Goal: Find specific page/section: Find specific page/section

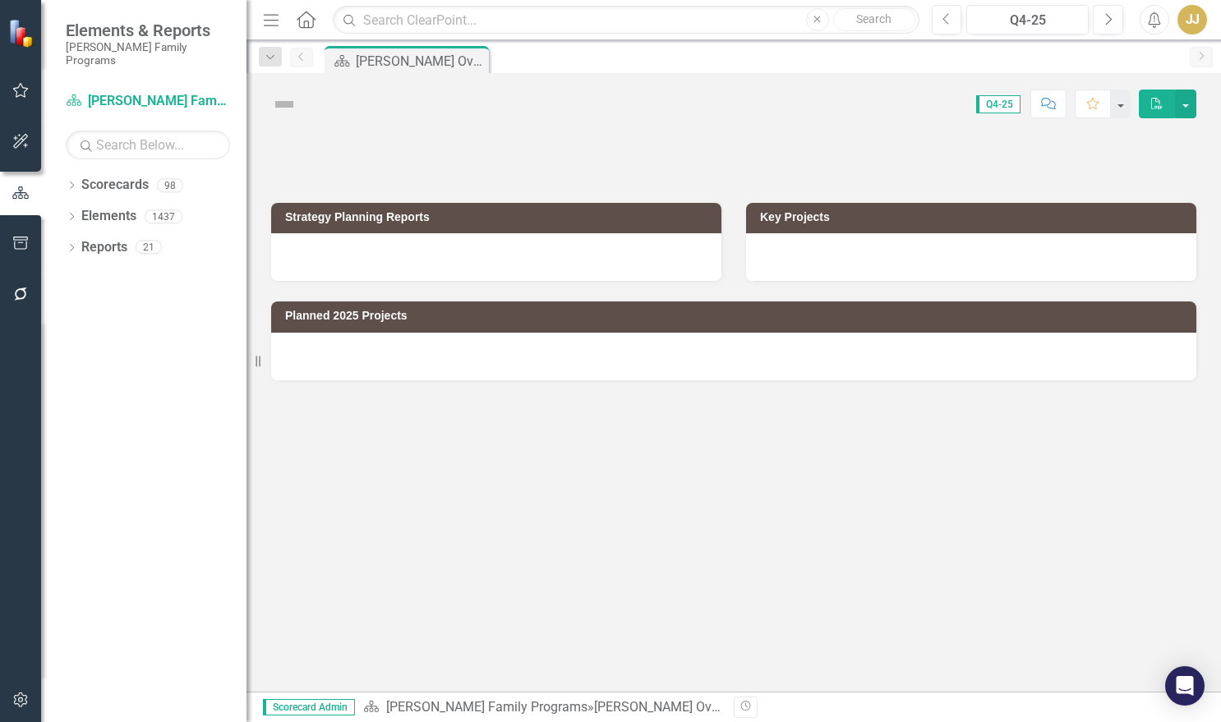
click at [73, 181] on div "Dropdown" at bounding box center [72, 188] width 12 height 14
click at [79, 211] on icon "Dropdown" at bounding box center [80, 216] width 12 height 10
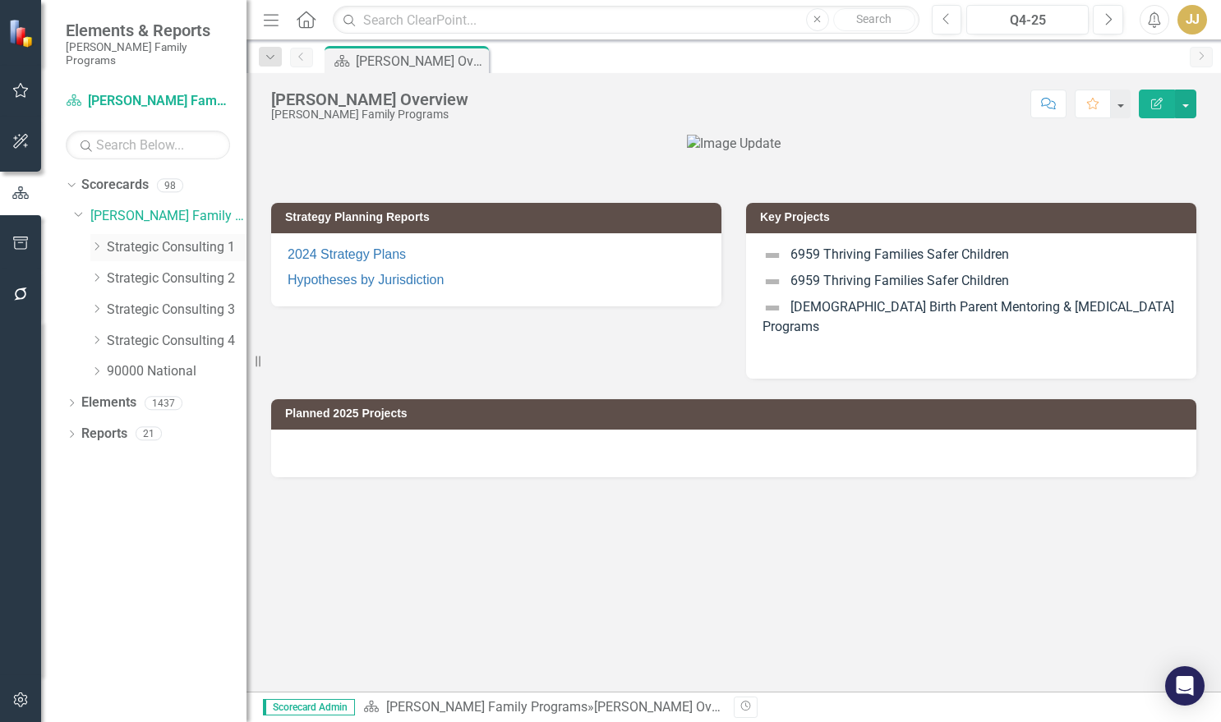
click at [97, 242] on icon "Dropdown" at bounding box center [96, 247] width 12 height 10
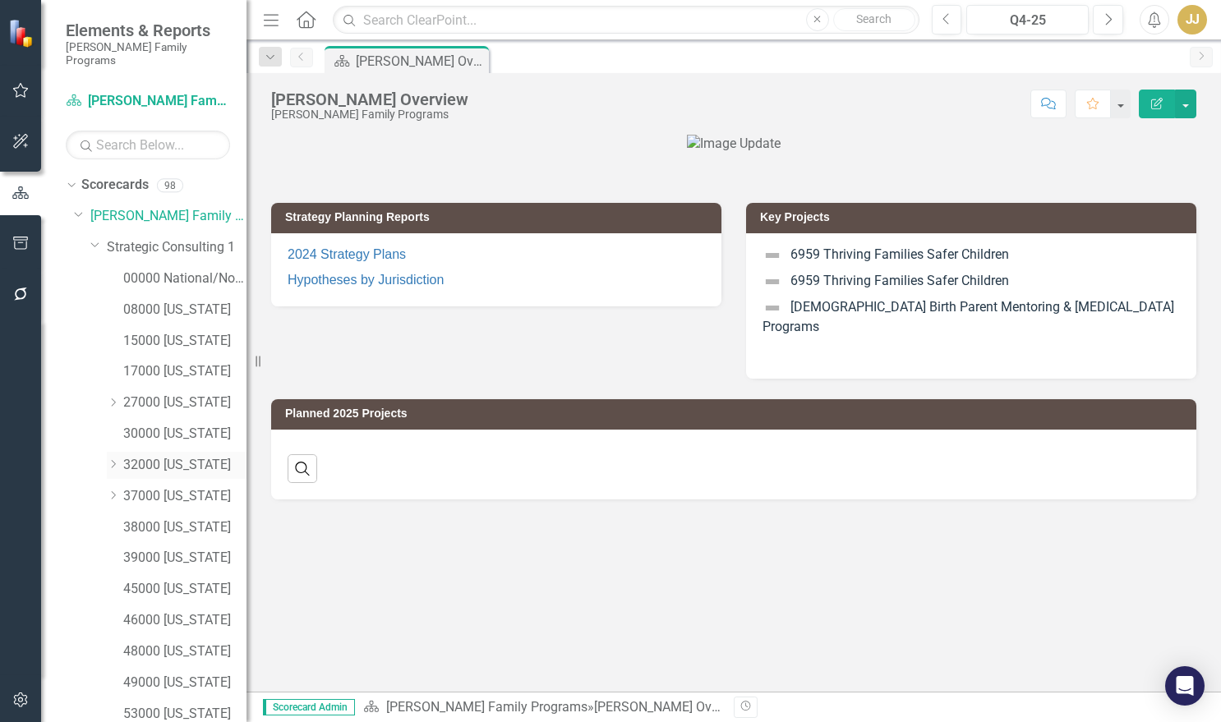
scroll to position [182, 0]
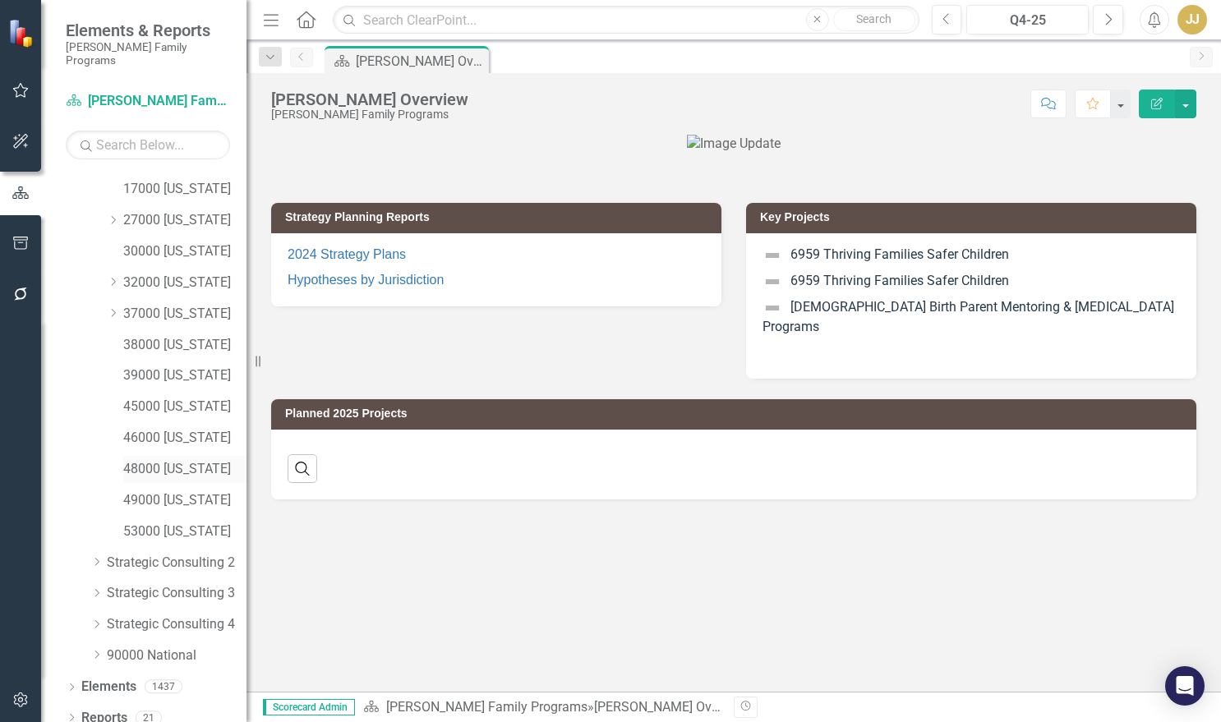
click at [177, 456] on div "48000 [US_STATE]" at bounding box center [184, 469] width 123 height 27
click at [159, 460] on link "48000 [US_STATE]" at bounding box center [184, 469] width 123 height 19
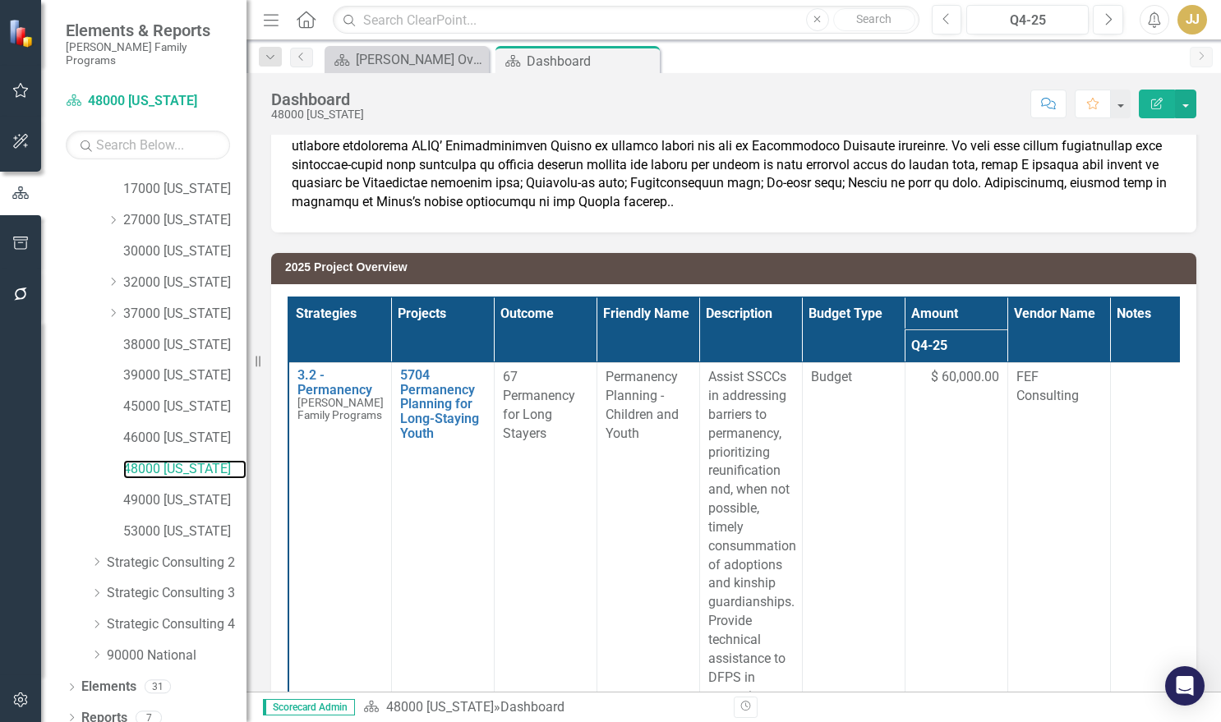
scroll to position [377, 0]
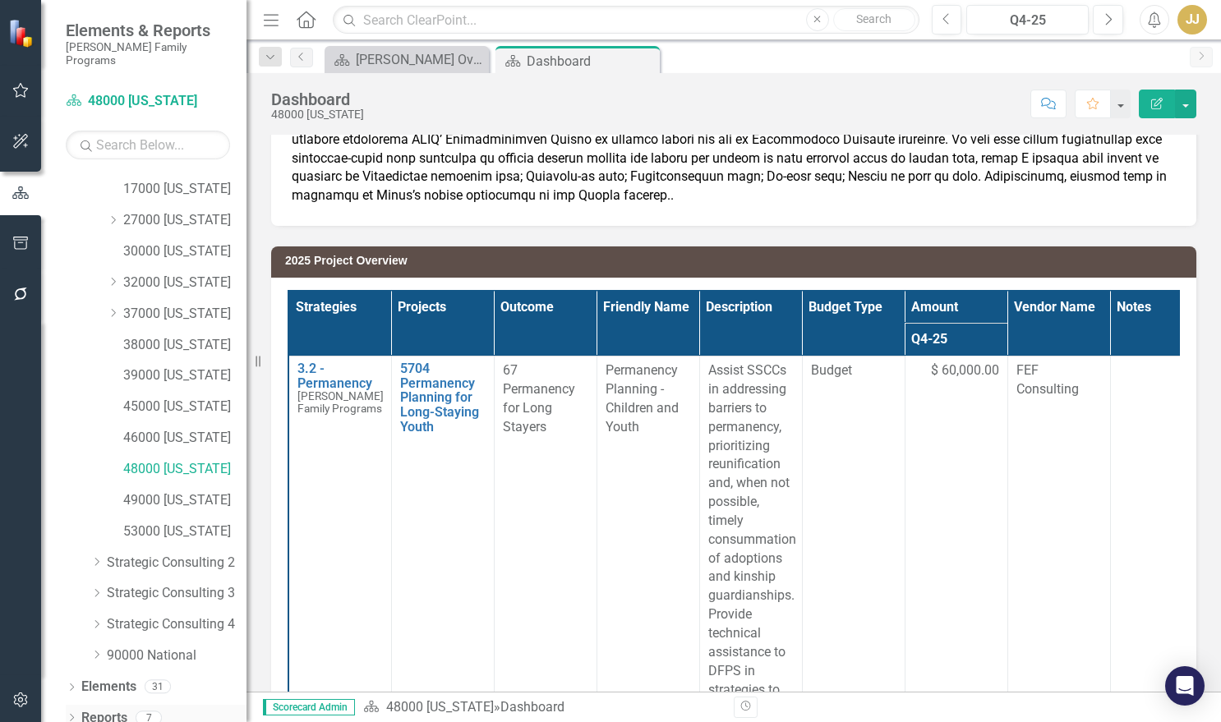
click at [66, 715] on icon "Dropdown" at bounding box center [72, 719] width 12 height 9
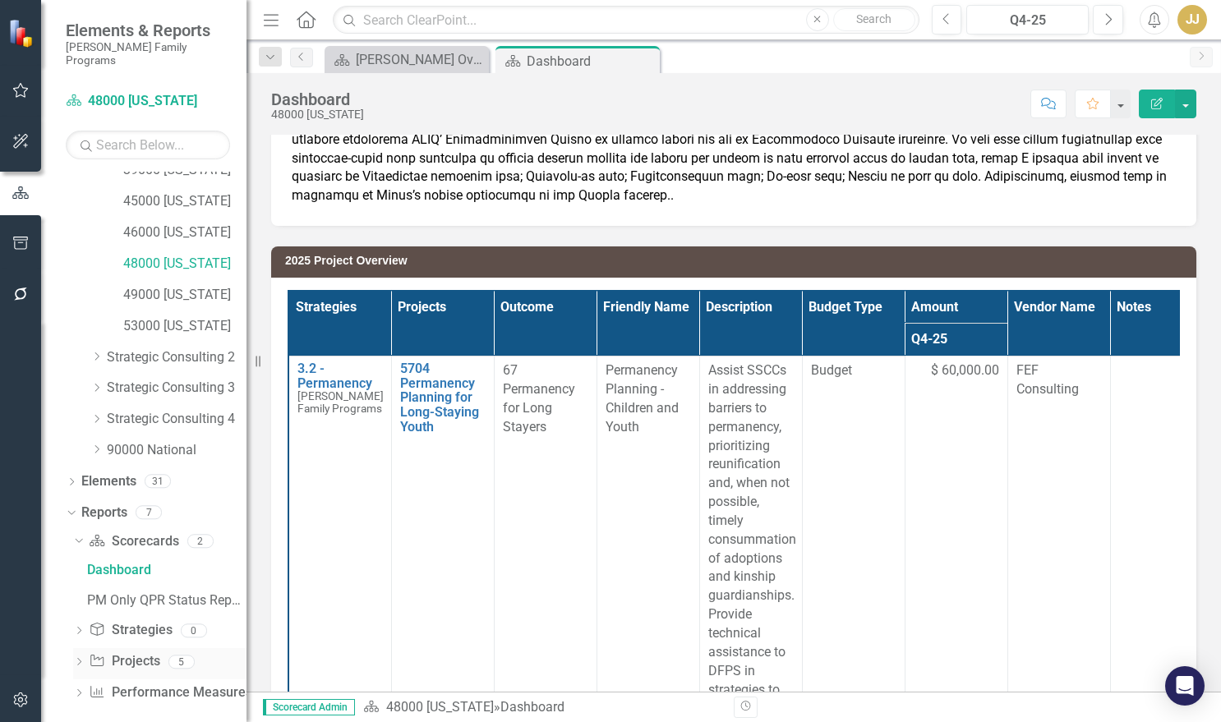
click at [81, 659] on icon "Dropdown" at bounding box center [79, 663] width 12 height 9
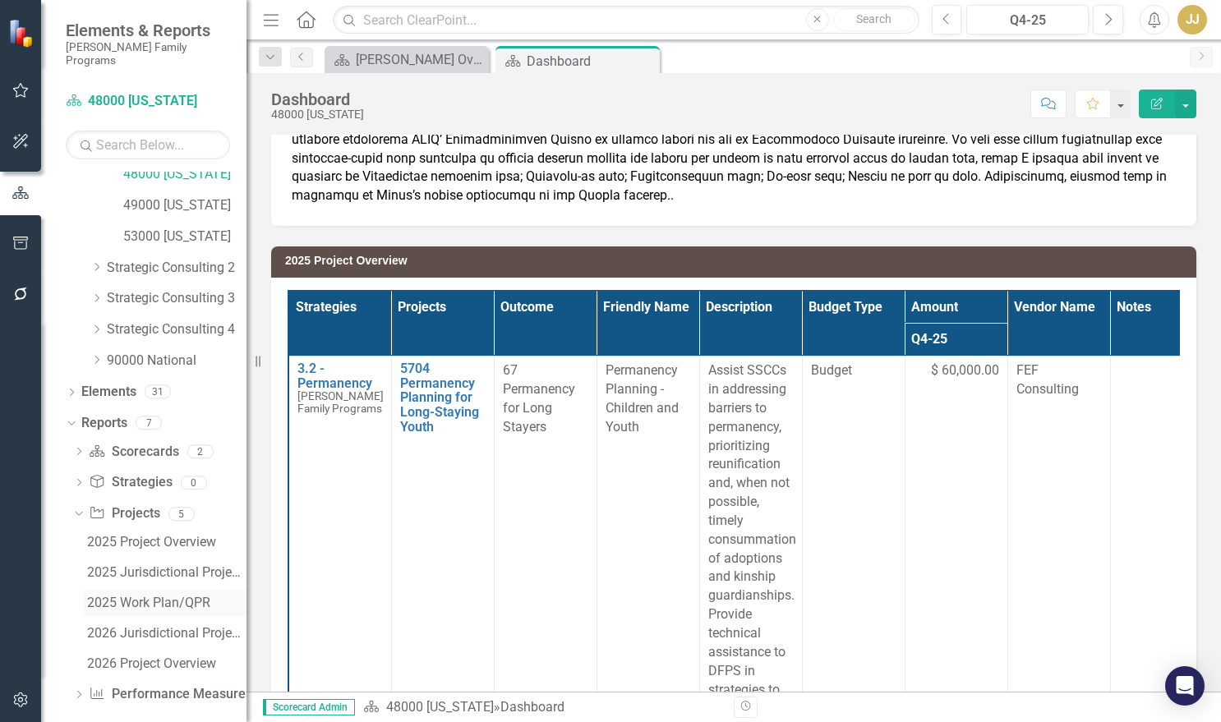
scroll to position [479, 0]
click at [171, 624] on div "2026 Jurisdictional Projects Assessment" at bounding box center [166, 631] width 159 height 15
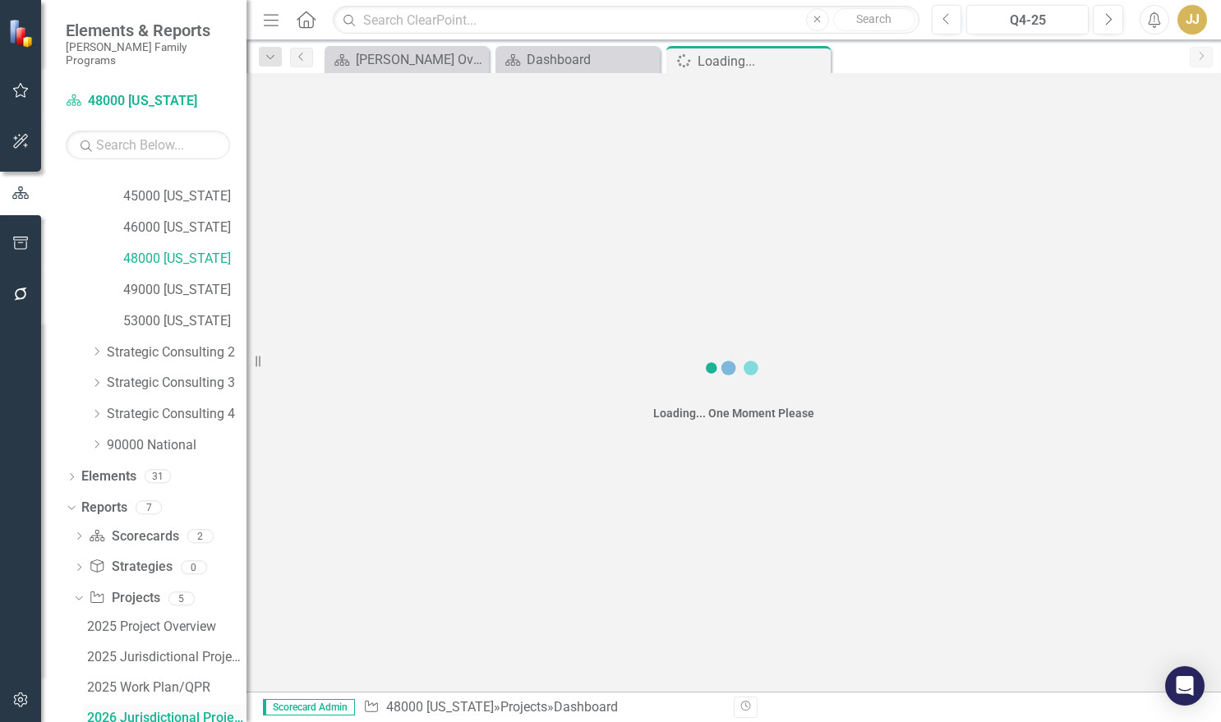
scroll to position [389, 0]
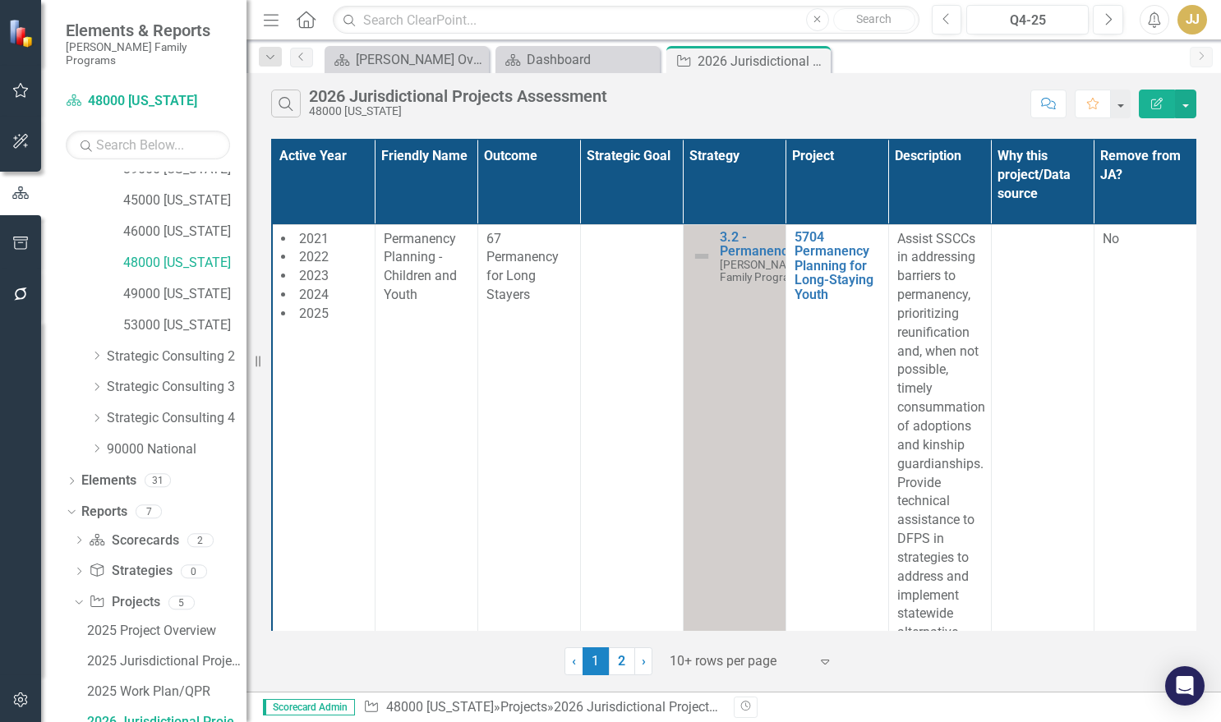
click at [694, 661] on div at bounding box center [740, 662] width 140 height 22
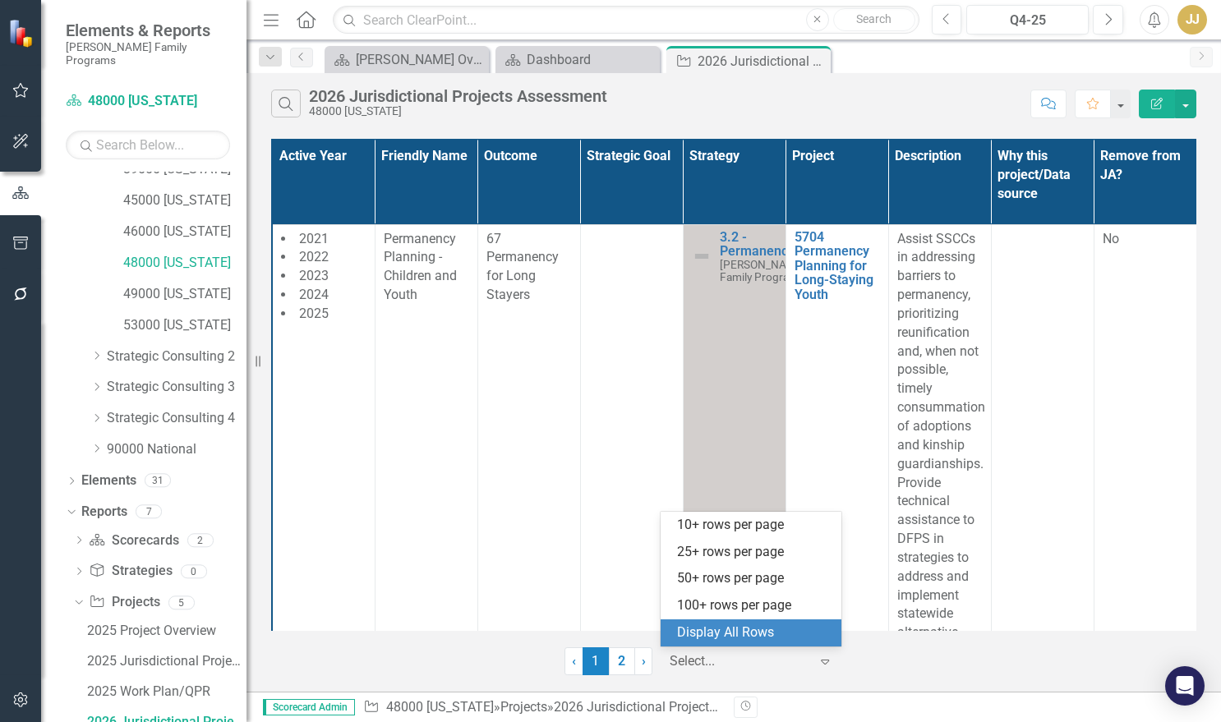
click at [723, 632] on div "Display All Rows" at bounding box center [754, 633] width 154 height 19
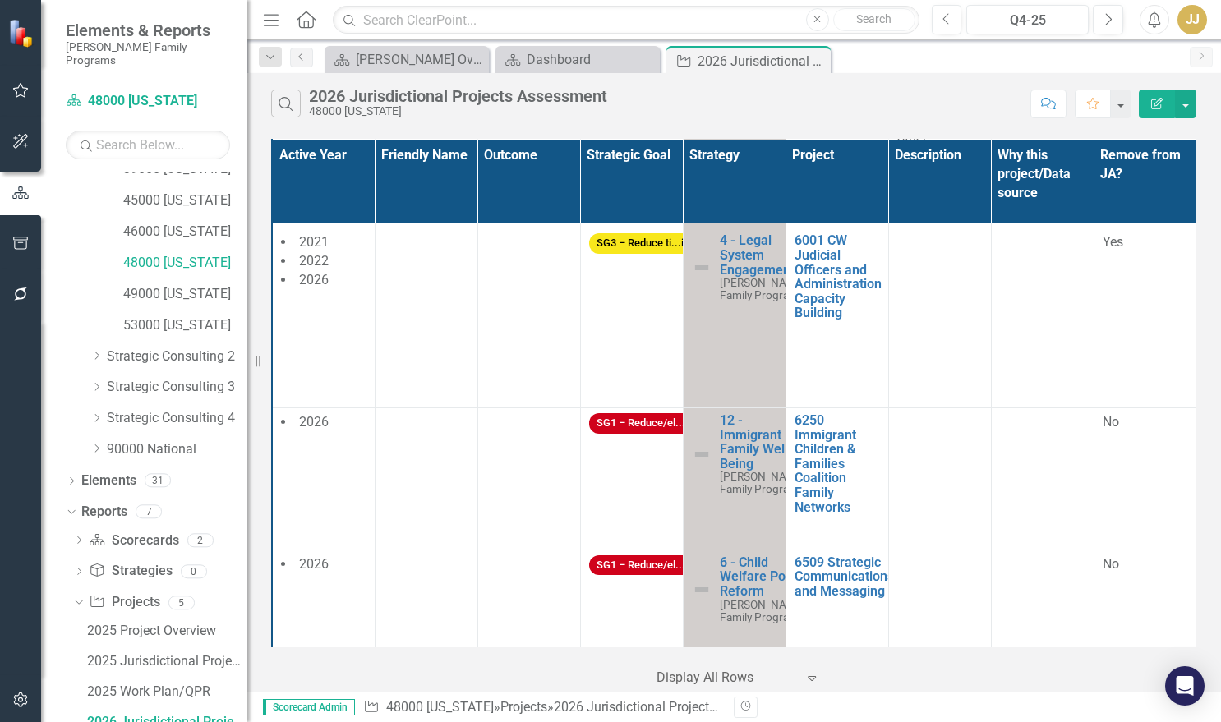
scroll to position [6821, 0]
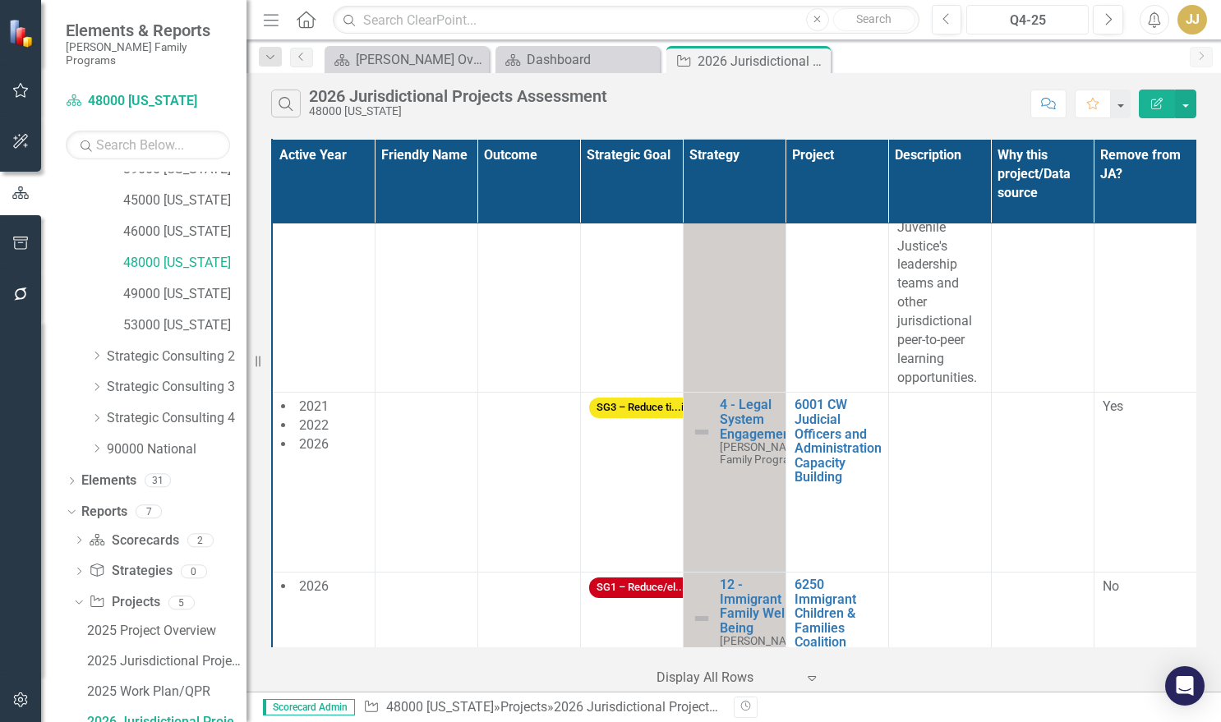
click at [1057, 25] on div "Q4-25" at bounding box center [1027, 21] width 111 height 20
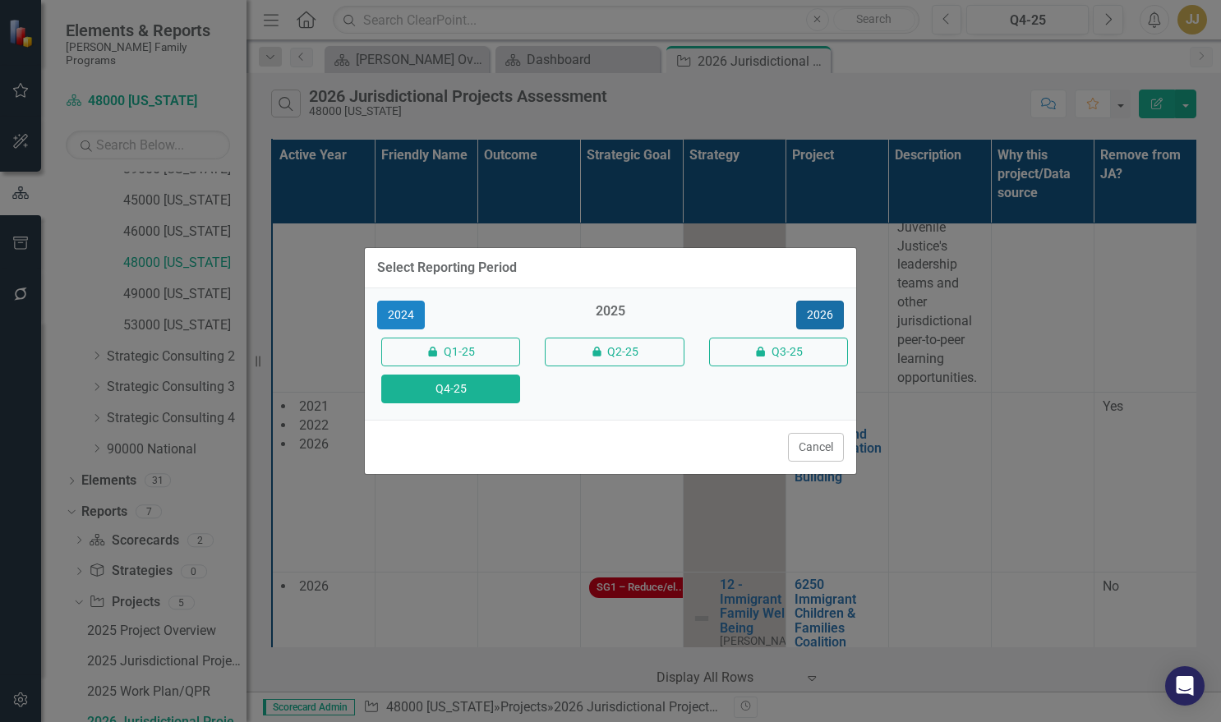
click at [804, 313] on button "2026" at bounding box center [820, 315] width 48 height 29
click at [479, 404] on div "Q4-26" at bounding box center [446, 389] width 163 height 37
click at [479, 401] on button "Q4-26" at bounding box center [450, 389] width 139 height 29
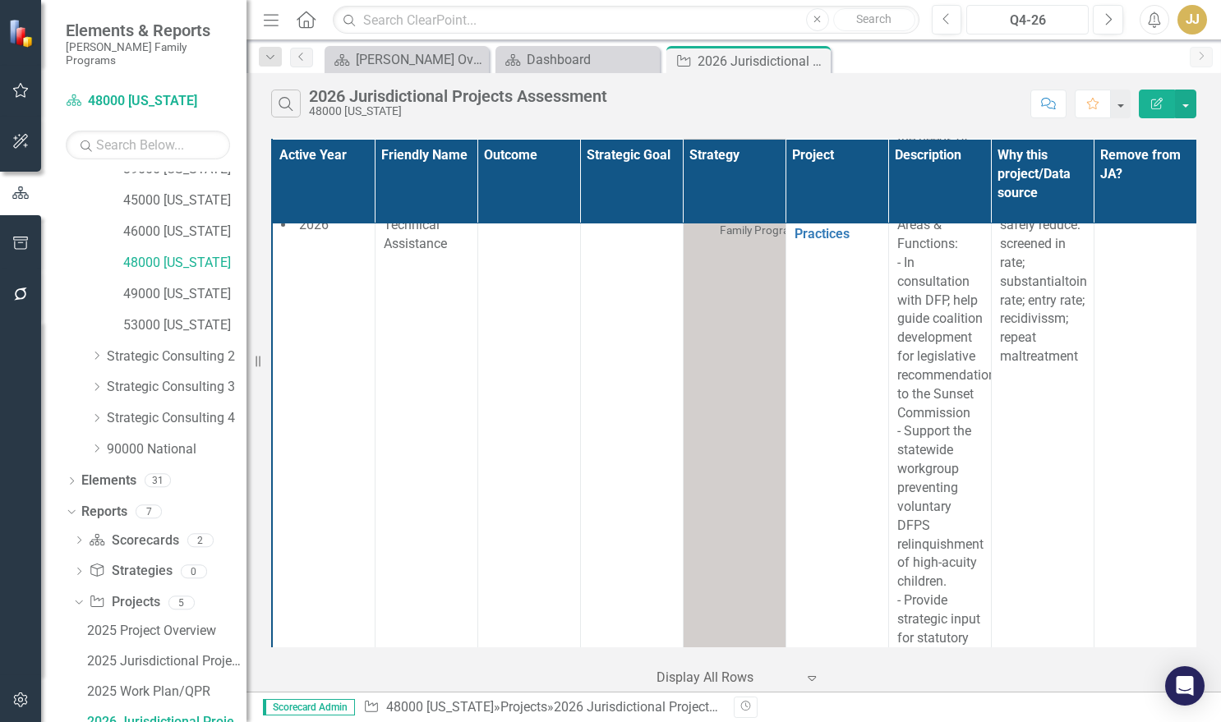
scroll to position [4272, 0]
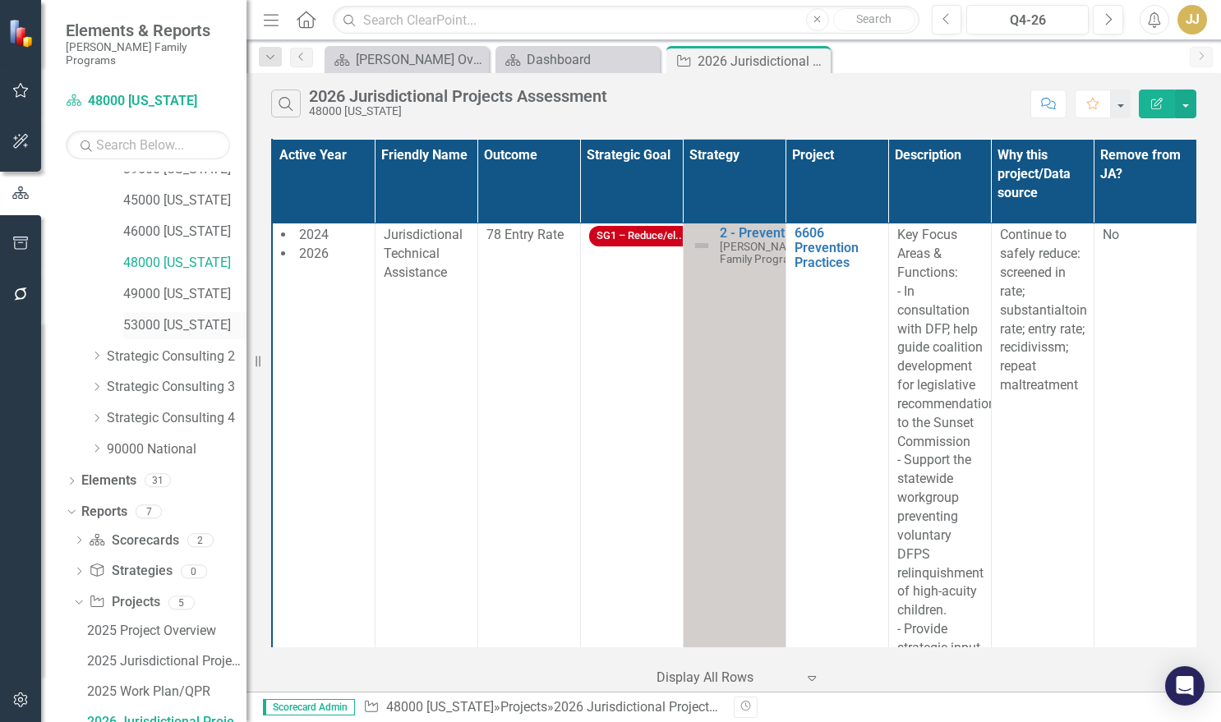
click at [194, 316] on link "53000 [US_STATE]" at bounding box center [184, 325] width 123 height 19
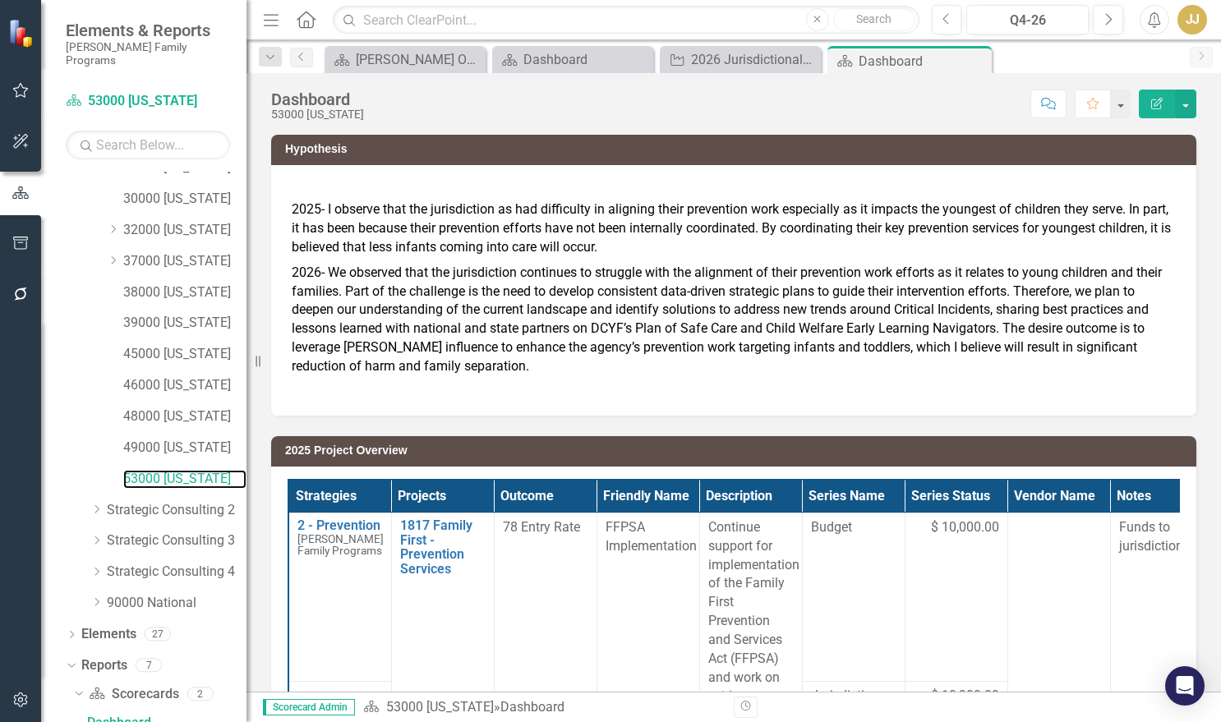
scroll to position [388, 0]
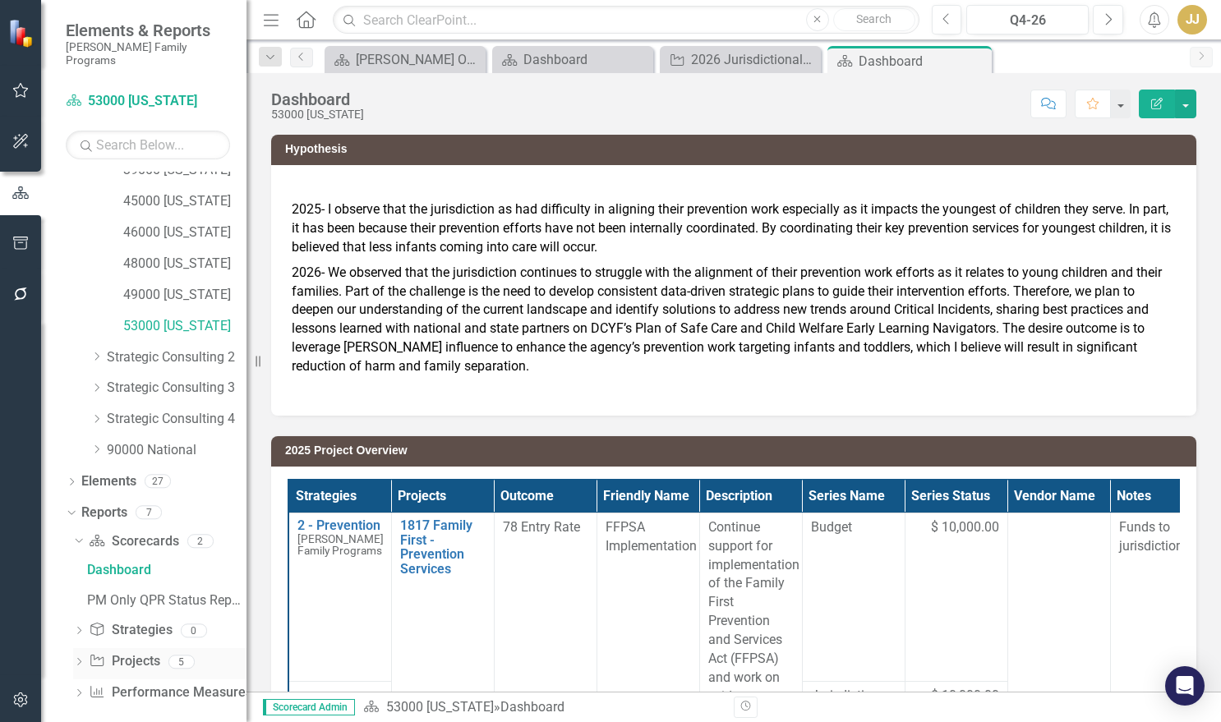
click at [83, 659] on icon "Dropdown" at bounding box center [79, 663] width 12 height 9
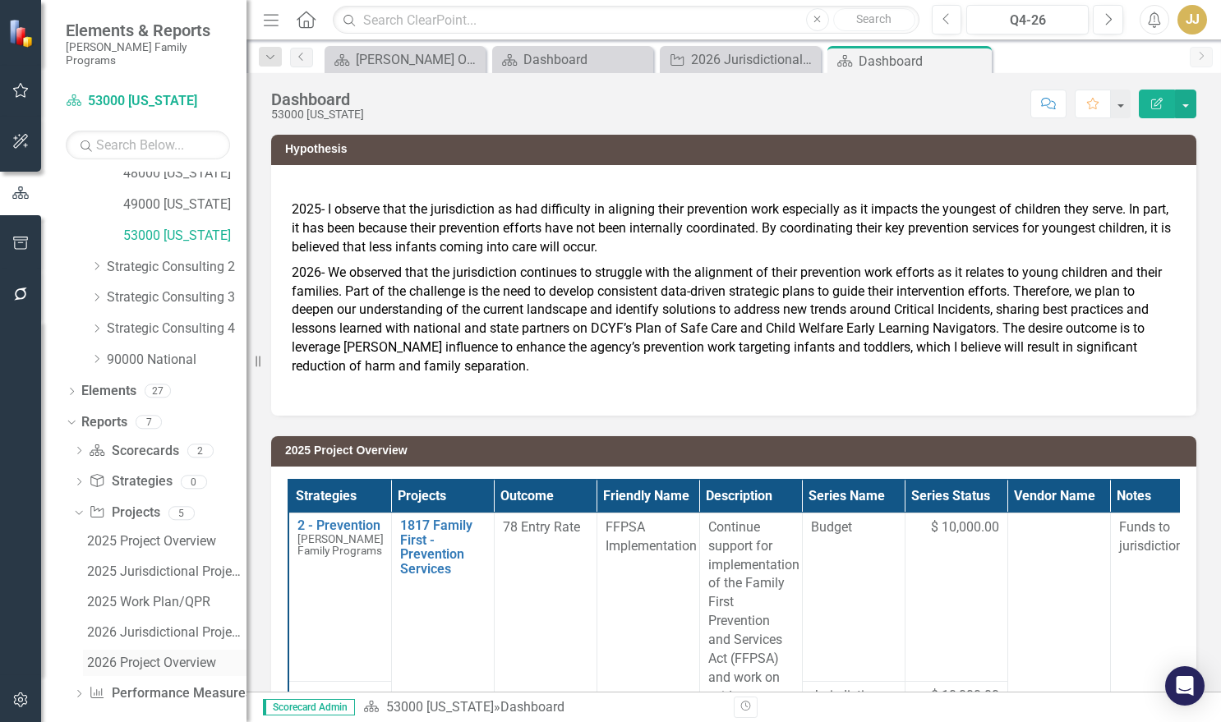
scroll to position [479, 0]
click at [161, 624] on div "2026 Jurisdictional Projects Assessment" at bounding box center [166, 631] width 159 height 15
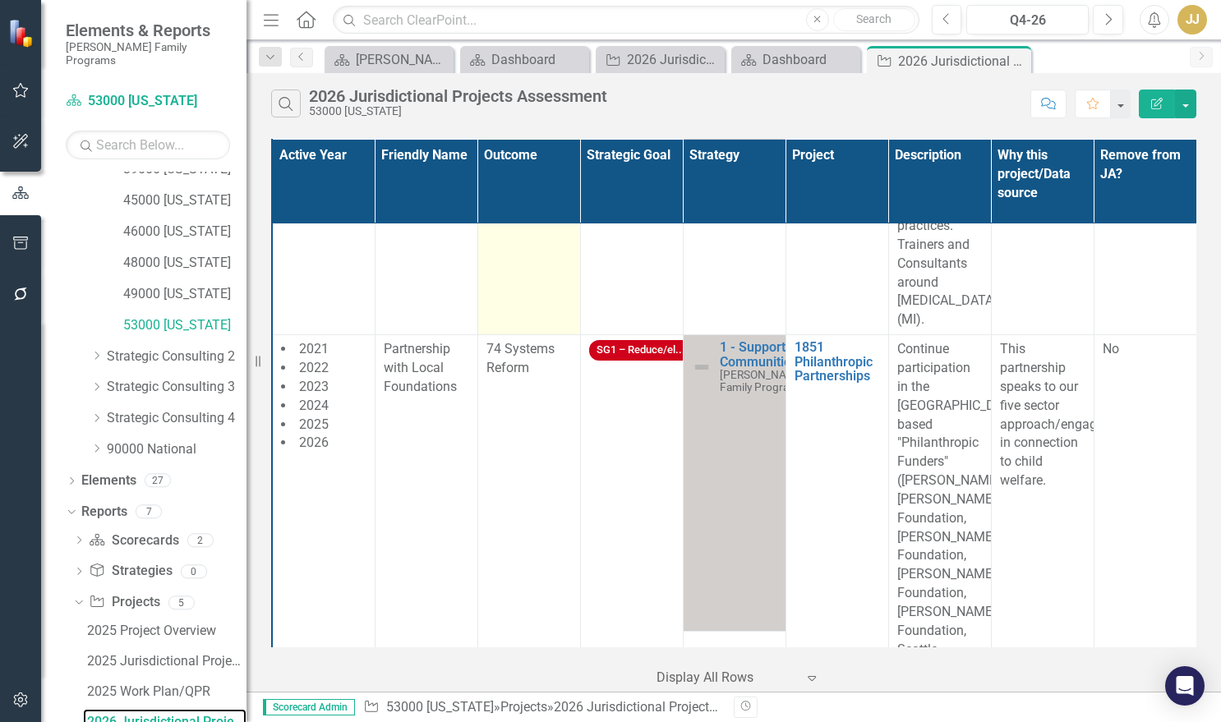
scroll to position [2218, 0]
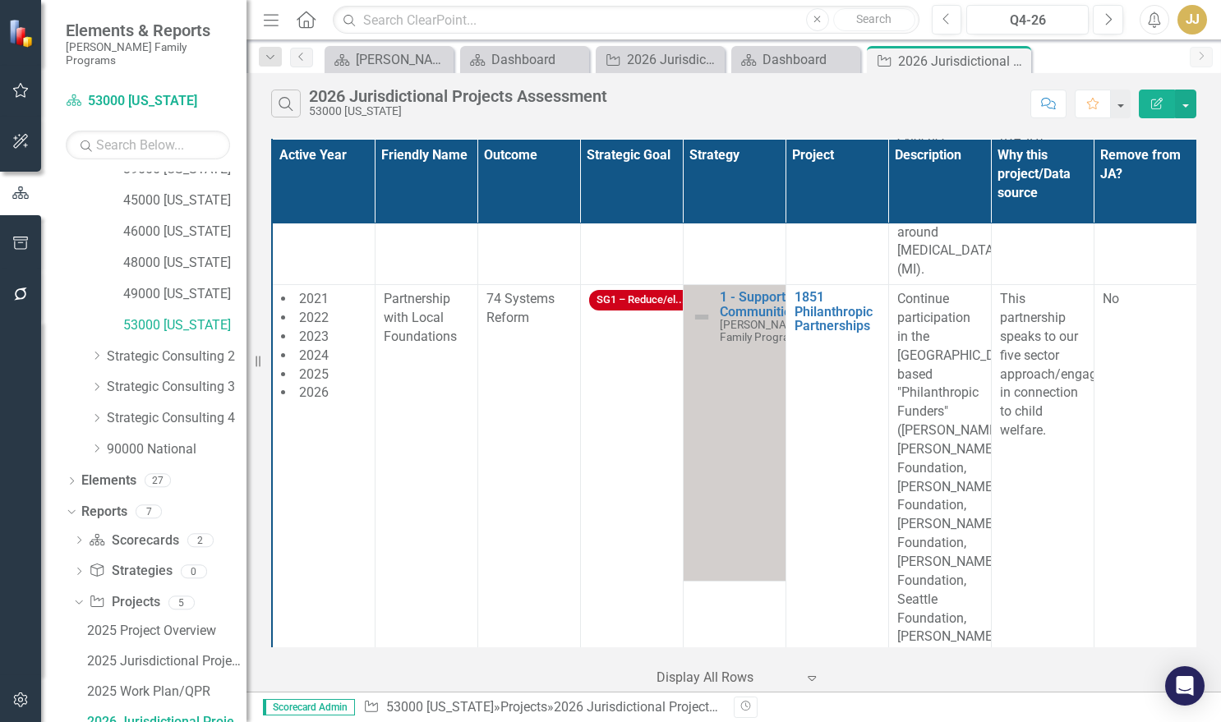
click at [1073, 61] on div "Scorecard [PERSON_NAME] Overview Close Scorecard Dashboard Close Project 2026 J…" at bounding box center [751, 59] width 860 height 26
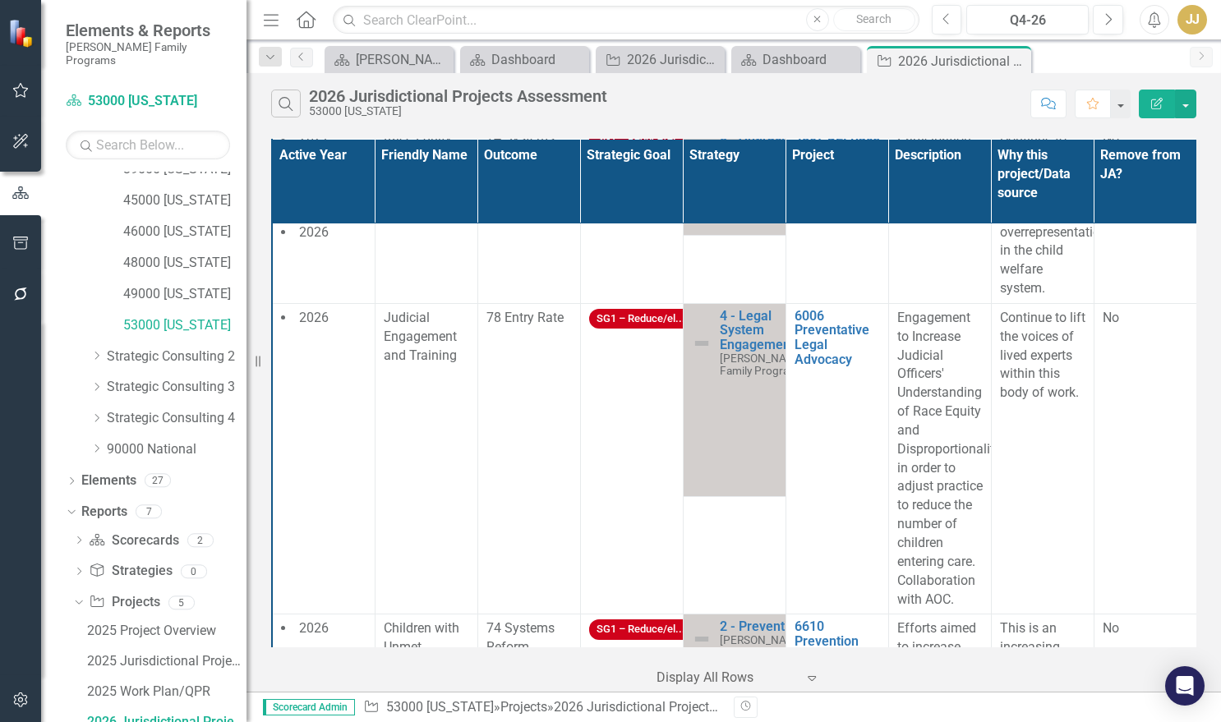
scroll to position [3204, 0]
